Goal: Task Accomplishment & Management: Complete application form

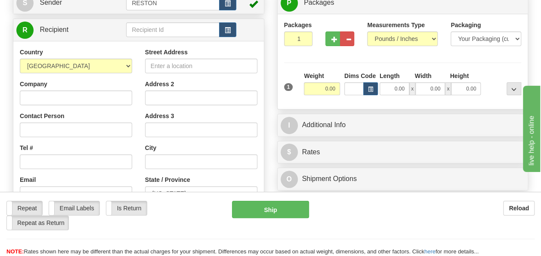
scroll to position [129, 0]
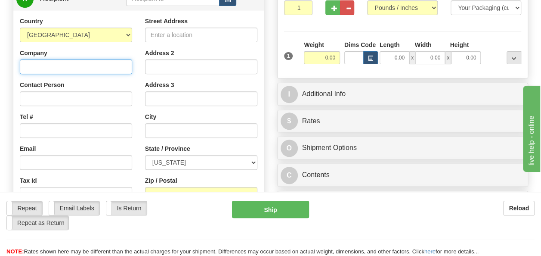
click at [64, 68] on input "Company" at bounding box center [76, 66] width 112 height 15
paste input "GCS Warehouse Service Center"
type input "GCS Warehouse Service Center"
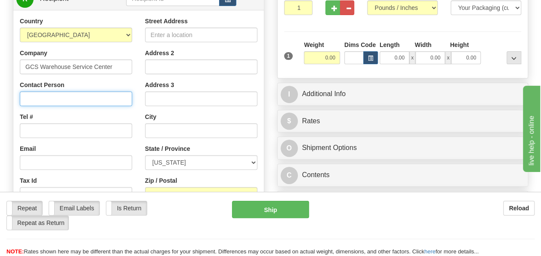
click at [36, 96] on input "Contact Person" at bounding box center [76, 98] width 112 height 15
paste input "[PERSON_NAME]"
type input "[PERSON_NAME]"
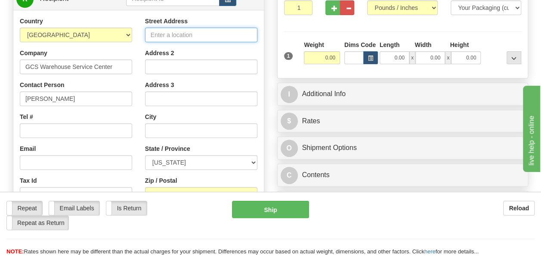
click at [168, 34] on input "Street Address" at bounding box center [201, 35] width 112 height 15
paste input "[STREET_ADDRESS] Ste. #19-21"
type input "[STREET_ADDRESS] Ste. #19-21"
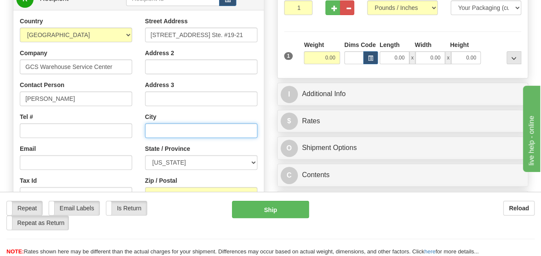
click at [210, 124] on input "text" at bounding box center [201, 130] width 112 height 15
paste input "Lakeland"
type input "Lakeland"
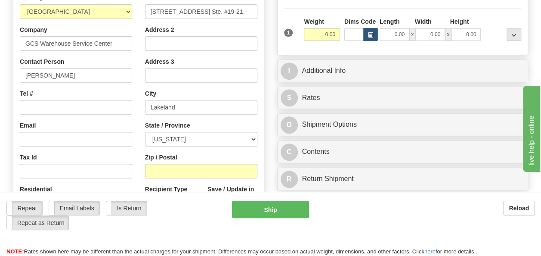
scroll to position [172, 0]
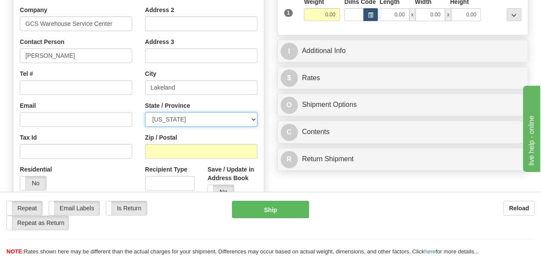
click at [204, 117] on select "[US_STATE] [US_STATE] [US_STATE] [US_STATE] Armed Forces America Armed Forces E…" at bounding box center [201, 119] width 112 height 15
select select "FL"
click at [145, 112] on select "[US_STATE] [US_STATE] [US_STATE] [US_STATE] Armed Forces America Armed Forces E…" at bounding box center [201, 119] width 112 height 15
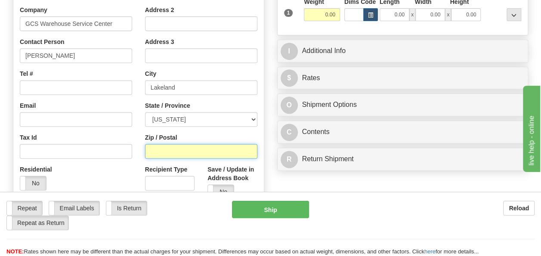
click at [186, 145] on input "Zip / Postal" at bounding box center [201, 151] width 112 height 15
type input "33811"
click at [112, 133] on div "Tax Id" at bounding box center [76, 145] width 112 height 25
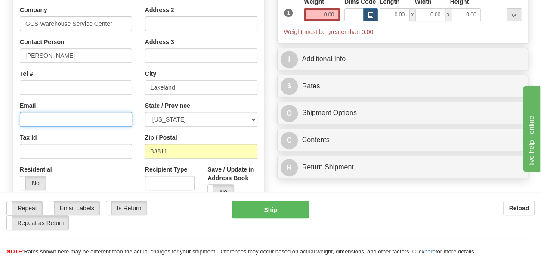
click at [68, 122] on input "Email" at bounding box center [76, 119] width 112 height 15
type input "[PERSON_NAME][EMAIL_ADDRESS][PERSON_NAME][DOMAIN_NAME]"
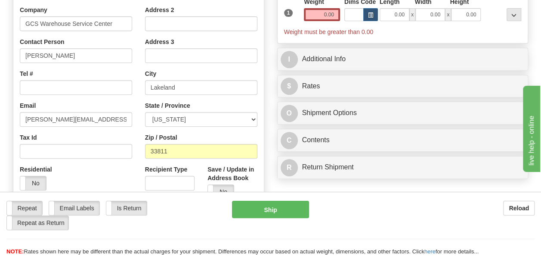
click at [102, 175] on div "Residential Yes No" at bounding box center [75, 181] width 125 height 32
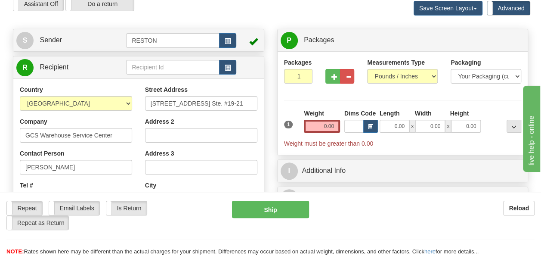
scroll to position [43, 0]
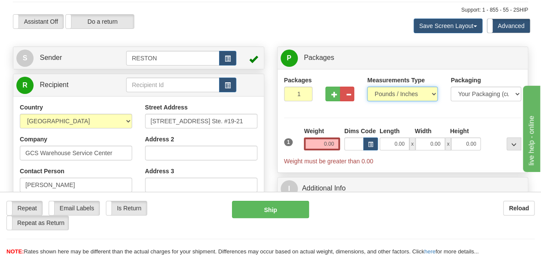
click at [416, 94] on select "Pounds / Inches Kilograms / Centimeters" at bounding box center [402, 94] width 71 height 15
click at [367, 87] on select "Pounds / Inches Kilograms / Centimeters" at bounding box center [402, 94] width 71 height 15
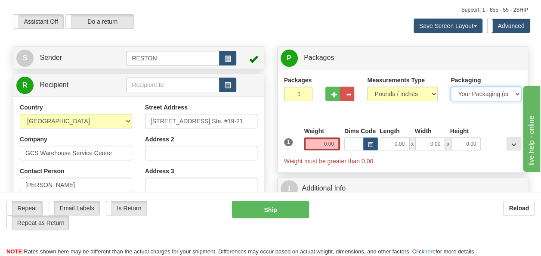
click at [486, 91] on select "Your Packaging (customer supplied) Envelope (carrier supplied) Pack (carrier su…" at bounding box center [486, 94] width 71 height 15
click at [504, 95] on select "Your Packaging (customer supplied) Envelope (carrier supplied) Pack (carrier su…" at bounding box center [486, 94] width 71 height 15
click at [451, 87] on select "Your Packaging (customer supplied) Envelope (carrier supplied) Pack (carrier su…" at bounding box center [486, 94] width 71 height 15
click at [324, 145] on input "0.00" at bounding box center [322, 143] width 36 height 13
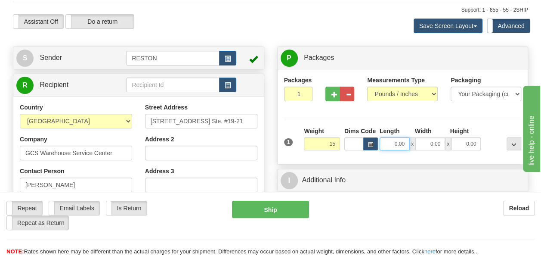
type input "15.00"
click at [394, 145] on input "0.00" at bounding box center [395, 143] width 30 height 13
type input "15.50"
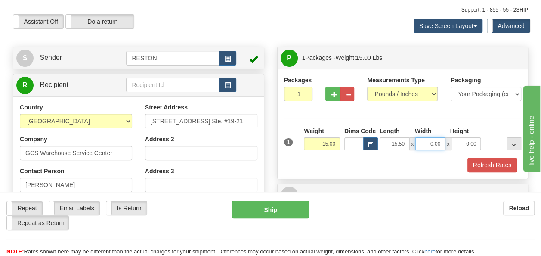
drag, startPoint x: 427, startPoint y: 142, endPoint x: 446, endPoint y: 140, distance: 19.4
click at [446, 140] on div "15.50 x 0.00 x 0.00" at bounding box center [431, 143] width 102 height 13
type input "13.00"
drag, startPoint x: 464, startPoint y: 143, endPoint x: 492, endPoint y: 144, distance: 27.6
click at [492, 144] on div "1 Weight 15.00 Dims Code x x" at bounding box center [403, 142] width 242 height 31
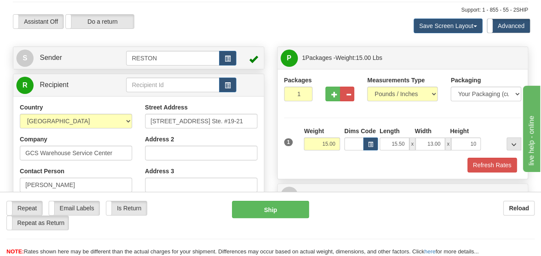
type input "10.00"
click at [492, 144] on div at bounding box center [503, 139] width 40 height 24
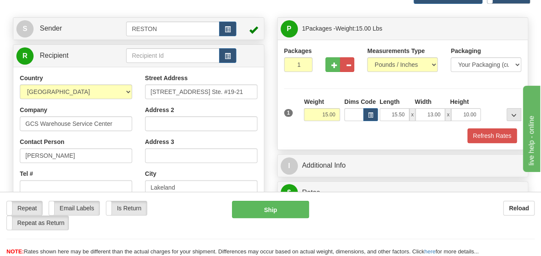
scroll to position [86, 0]
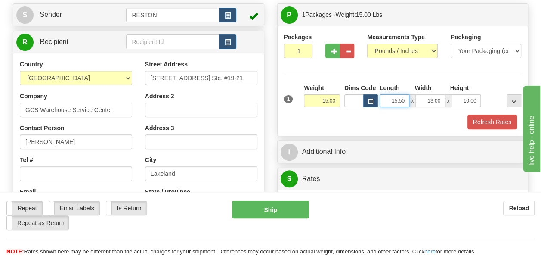
drag, startPoint x: 391, startPoint y: 102, endPoint x: 407, endPoint y: 99, distance: 16.1
click at [407, 99] on input "15.50" at bounding box center [395, 100] width 30 height 13
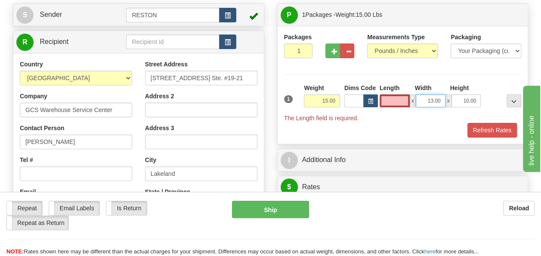
type input "0.00"
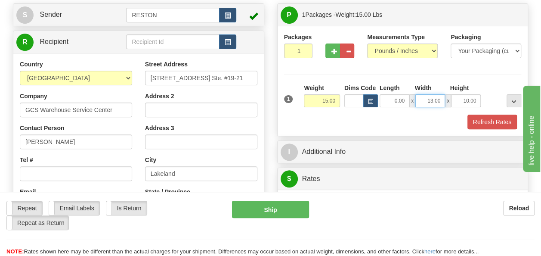
drag, startPoint x: 428, startPoint y: 101, endPoint x: 456, endPoint y: 100, distance: 28.0
click at [456, 100] on div "0.00 x 13.00 x 10.00" at bounding box center [431, 100] width 102 height 13
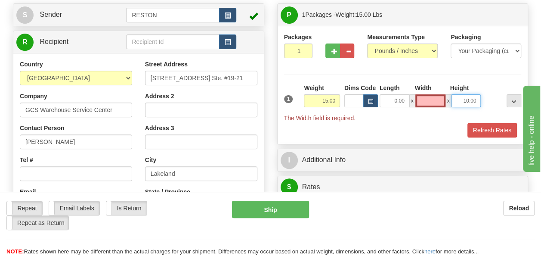
type input "0.00"
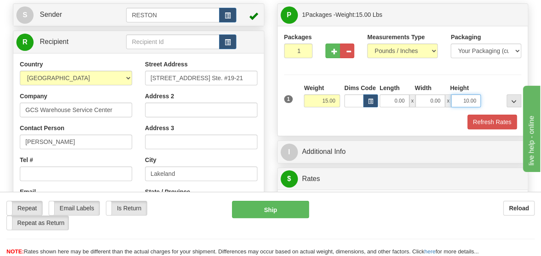
drag, startPoint x: 464, startPoint y: 100, endPoint x: 501, endPoint y: 99, distance: 37.5
click at [501, 99] on div "1 Weight 15.00 Dims Code x x" at bounding box center [403, 98] width 242 height 31
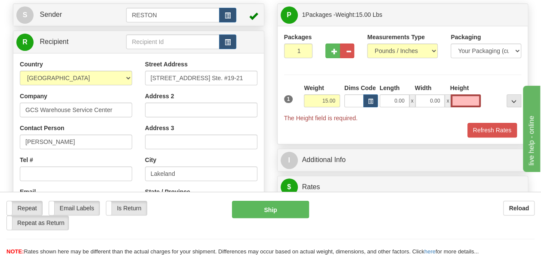
type input "0.00"
click at [497, 101] on div at bounding box center [503, 95] width 40 height 24
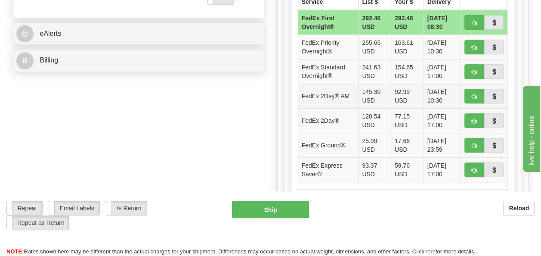
scroll to position [387, 0]
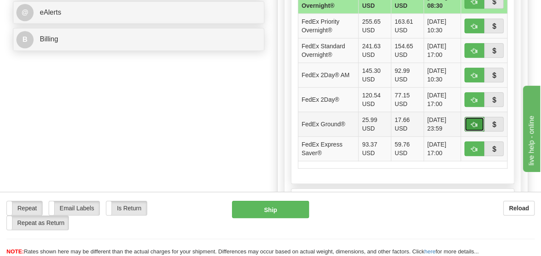
click at [476, 122] on span "button" at bounding box center [474, 125] width 6 height 6
type input "92"
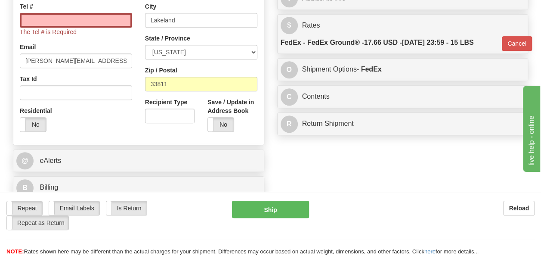
scroll to position [258, 0]
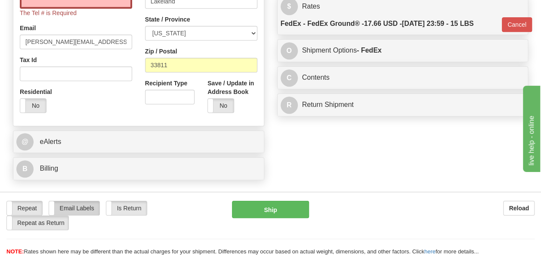
click at [65, 206] on label "Email Labels" at bounding box center [74, 208] width 50 height 14
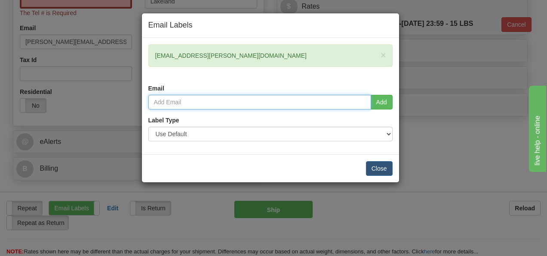
click at [260, 100] on input "email" at bounding box center [259, 102] width 223 height 15
type input "[EMAIL_ADDRESS][PERSON_NAME][DOMAIN_NAME]"
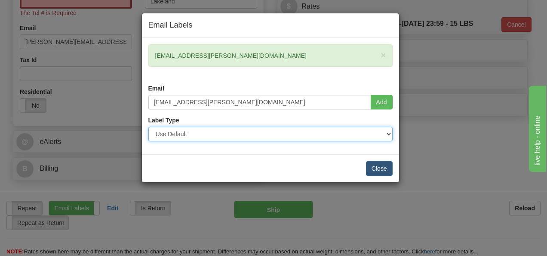
click at [316, 136] on select "Use Default Laser (8 ½” x 11”) Thermal (4” x 6”) Packing Slip (8 ½” x 11”)" at bounding box center [270, 134] width 244 height 15
select select "3"
click at [148, 127] on select "Use Default Laser (8 ½” x 11”) Thermal (4” x 6”) Packing Slip (8 ½” x 11”)" at bounding box center [270, 134] width 244 height 15
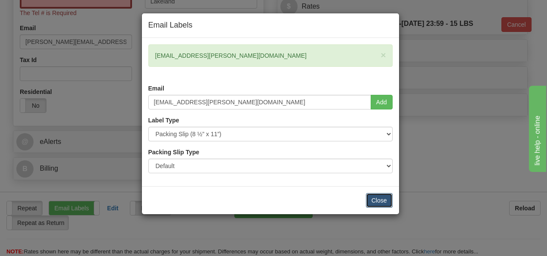
click at [387, 197] on button "Close" at bounding box center [379, 200] width 27 height 15
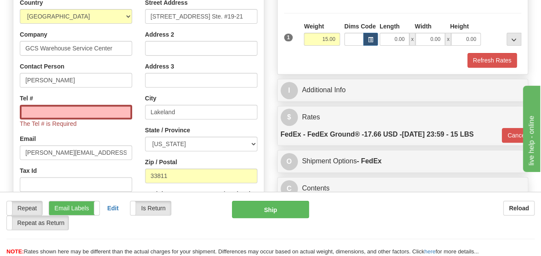
scroll to position [129, 0]
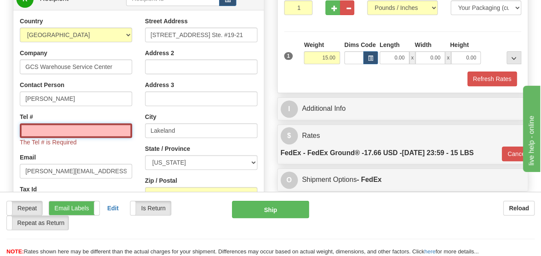
click at [73, 127] on input "Tel #" at bounding box center [76, 130] width 112 height 15
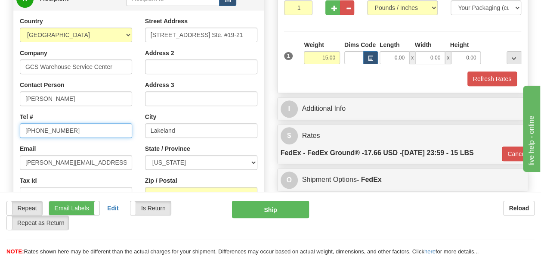
type input "[PHONE_NUMBER]"
click at [80, 145] on div "Email [PERSON_NAME][EMAIL_ADDRESS][PERSON_NAME][DOMAIN_NAME]" at bounding box center [76, 156] width 112 height 25
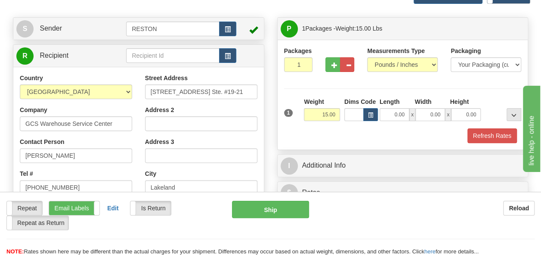
scroll to position [86, 0]
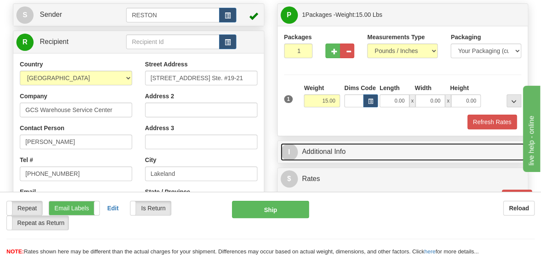
click at [334, 149] on link "I Additional Info" at bounding box center [403, 152] width 244 height 18
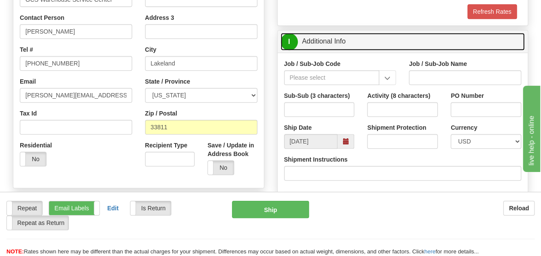
scroll to position [215, 0]
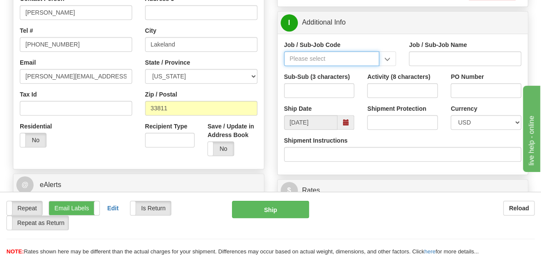
click at [358, 59] on input "Job / Sub-Job Code" at bounding box center [332, 58] width 96 height 15
click at [312, 58] on input "Job / Sub-Job Code" at bounding box center [332, 58] width 96 height 15
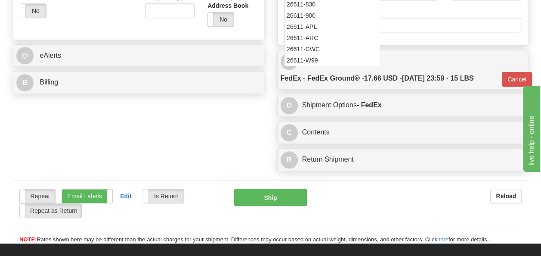
scroll to position [83, 0]
click at [315, 57] on div "26611-W99" at bounding box center [329, 60] width 87 height 9
type input "26611-W99"
type input "ORIANA SOLAR PROJECT - WARRANTY COSTS"
type input "26611-W99"
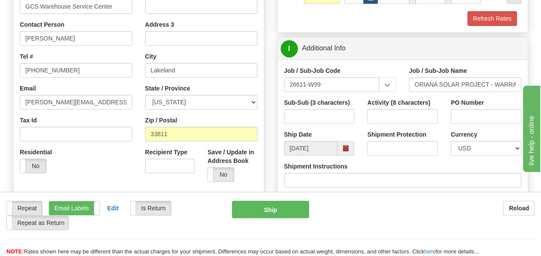
scroll to position [172, 0]
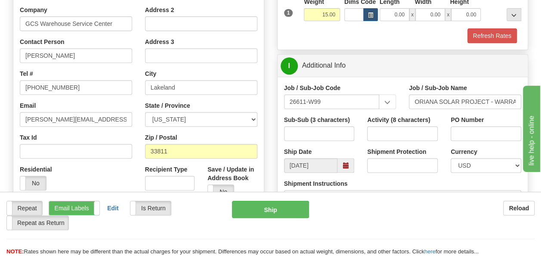
click at [345, 166] on span at bounding box center [346, 165] width 6 height 6
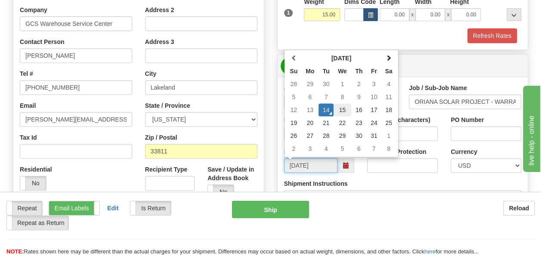
click at [341, 110] on td "15" at bounding box center [343, 109] width 18 height 13
type input "[DATE]"
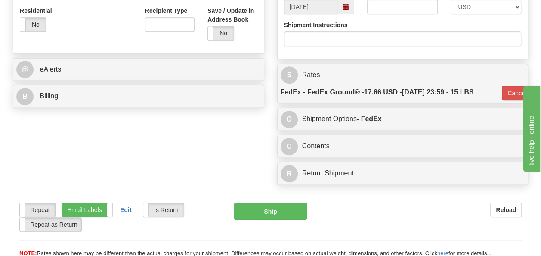
scroll to position [344, 0]
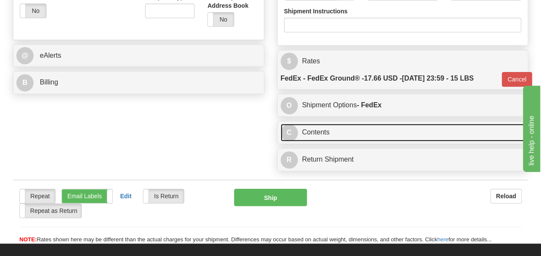
click at [318, 131] on link "C Contents" at bounding box center [403, 133] width 244 height 18
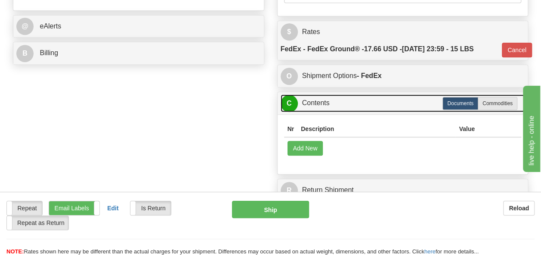
scroll to position [387, 0]
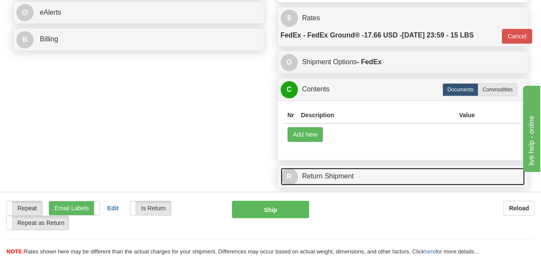
click at [335, 175] on link "R Return Shipment" at bounding box center [403, 176] width 244 height 18
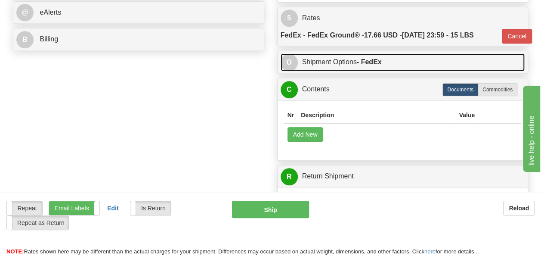
click at [334, 65] on link "O Shipment Options - FedEx" at bounding box center [403, 62] width 244 height 18
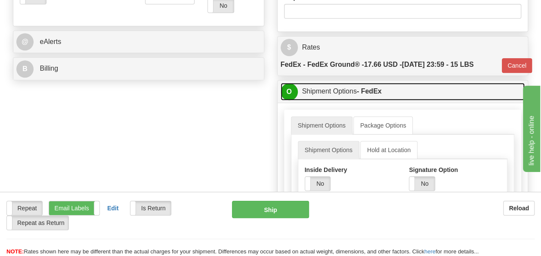
scroll to position [344, 0]
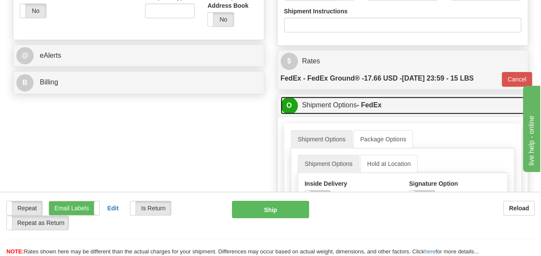
click at [316, 105] on link "O Shipment Options - FedEx" at bounding box center [403, 105] width 244 height 18
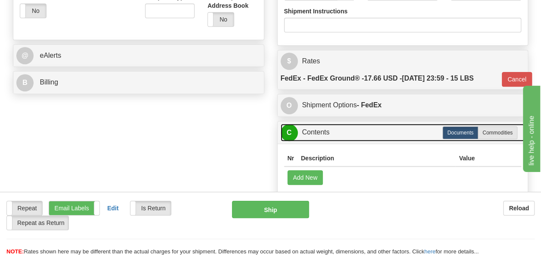
click at [327, 130] on link "C Contents" at bounding box center [403, 133] width 244 height 18
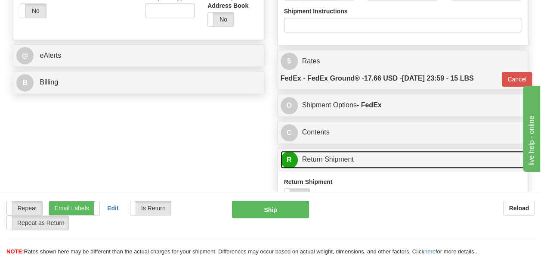
click at [334, 159] on link "R Return Shipment" at bounding box center [403, 160] width 244 height 18
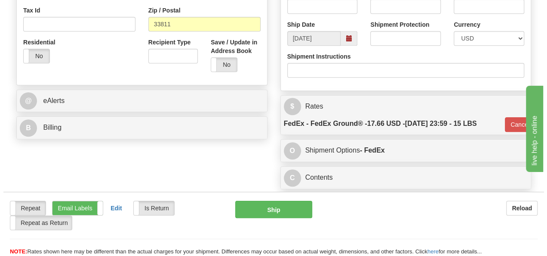
scroll to position [301, 0]
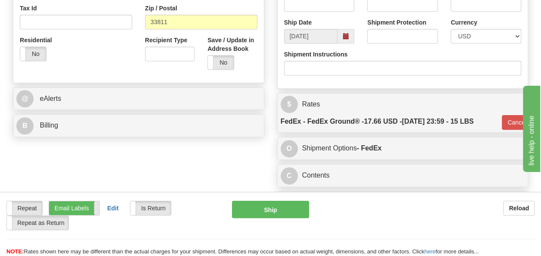
click at [96, 210] on span at bounding box center [99, 208] width 11 height 14
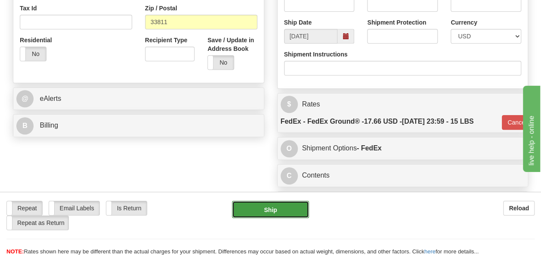
click at [271, 209] on button "Ship" at bounding box center [270, 209] width 77 height 17
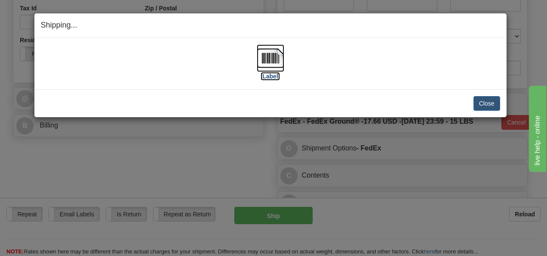
click at [272, 76] on label "[Label]" at bounding box center [271, 76] width 20 height 9
click at [486, 105] on button "Close" at bounding box center [487, 103] width 27 height 15
